Goal: Task Accomplishment & Management: Manage account settings

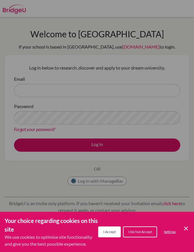
drag, startPoint x: 111, startPoint y: 233, endPoint x: 111, endPoint y: 237, distance: 3.4
click at [111, 233] on span "I Accept" at bounding box center [110, 231] width 12 height 4
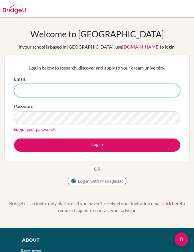
click at [93, 91] on input "Email" at bounding box center [97, 90] width 167 height 13
type input "[EMAIL_ADDRESS][DOMAIN_NAME]"
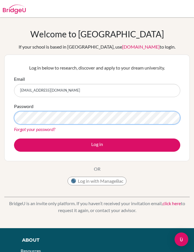
click at [97, 145] on button "Log in" at bounding box center [97, 144] width 167 height 13
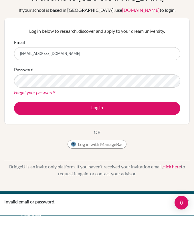
scroll to position [4, 0]
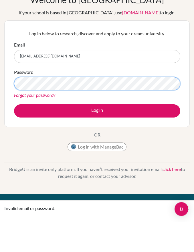
click at [97, 135] on button "Log in" at bounding box center [97, 141] width 167 height 13
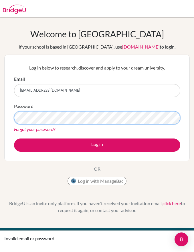
click at [97, 145] on button "Log in" at bounding box center [97, 144] width 167 height 13
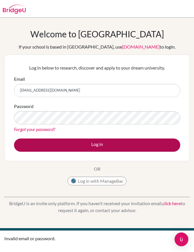
click at [82, 148] on button "Log in" at bounding box center [97, 144] width 167 height 13
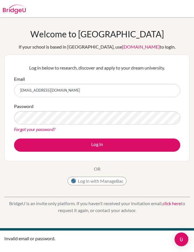
click at [43, 130] on link "Forgot your password?" at bounding box center [34, 128] width 41 height 5
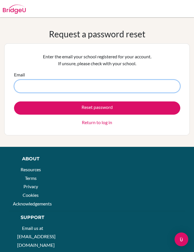
click at [96, 89] on input "Email" at bounding box center [97, 85] width 167 height 13
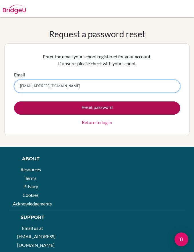
type input "[EMAIL_ADDRESS][DOMAIN_NAME]"
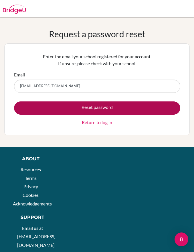
click at [107, 114] on button "Reset password" at bounding box center [97, 107] width 167 height 13
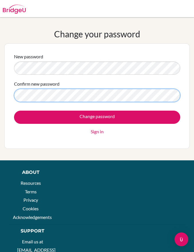
click at [97, 117] on input "Change password" at bounding box center [97, 116] width 167 height 13
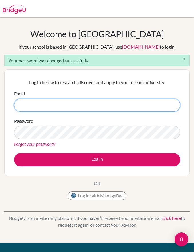
click at [112, 98] on input "Email" at bounding box center [97, 104] width 167 height 13
type input "[EMAIL_ADDRESS][DOMAIN_NAME]"
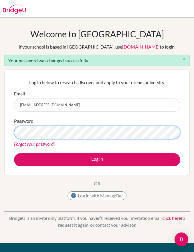
click at [97, 159] on button "Log in" at bounding box center [97, 159] width 167 height 13
